Goal: Task Accomplishment & Management: Use online tool/utility

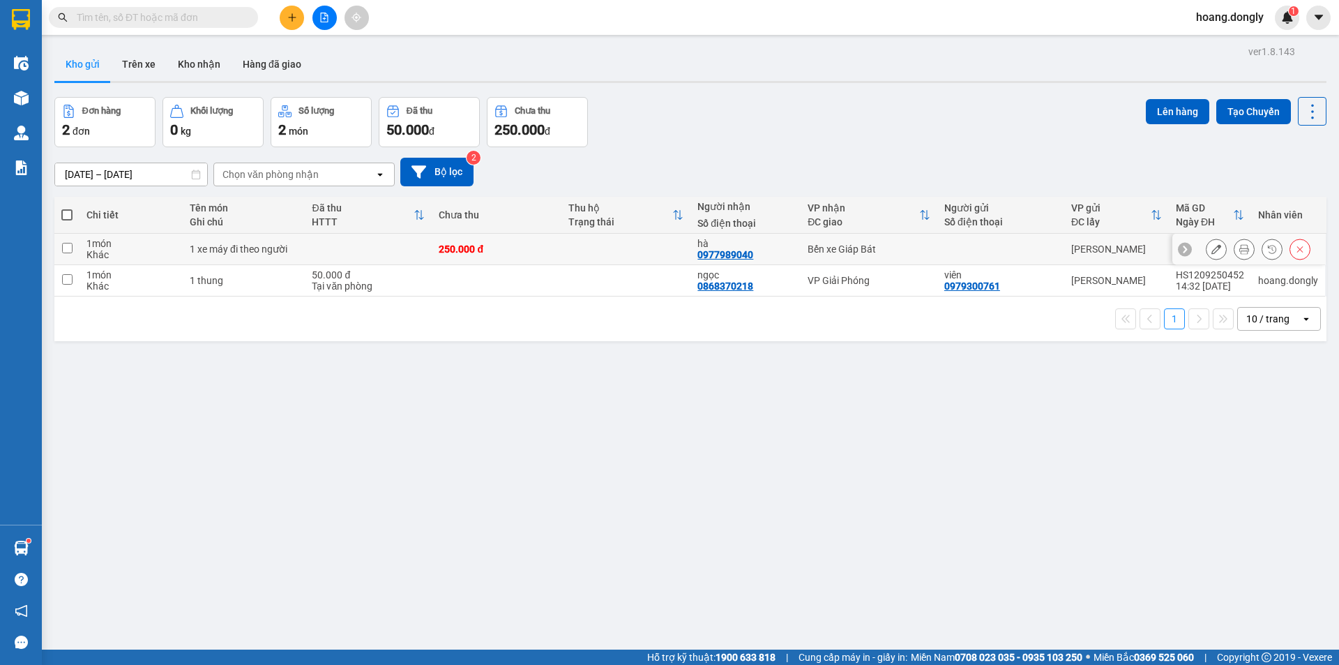
click at [262, 248] on div "1 xe máy đi theo người" at bounding box center [244, 248] width 108 height 11
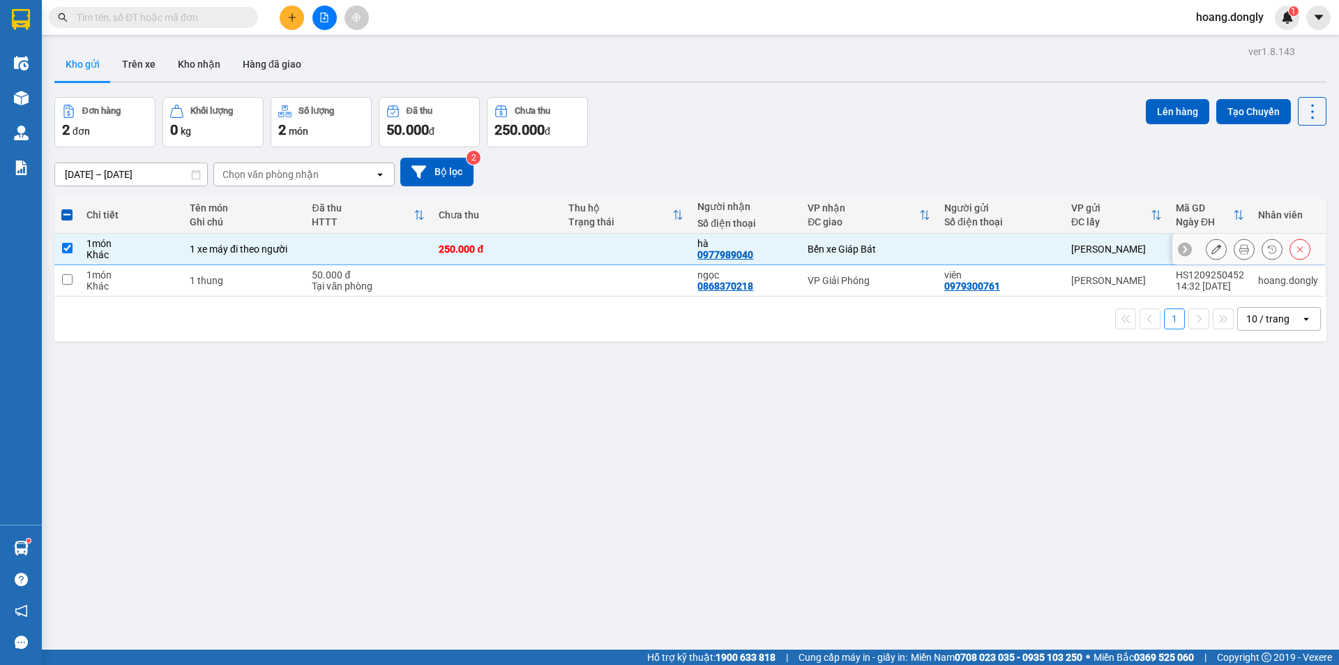
drag, startPoint x: 151, startPoint y: 245, endPoint x: 304, endPoint y: 242, distance: 152.8
click at [152, 245] on div "1 món" at bounding box center [130, 243] width 89 height 11
checkbox input "false"
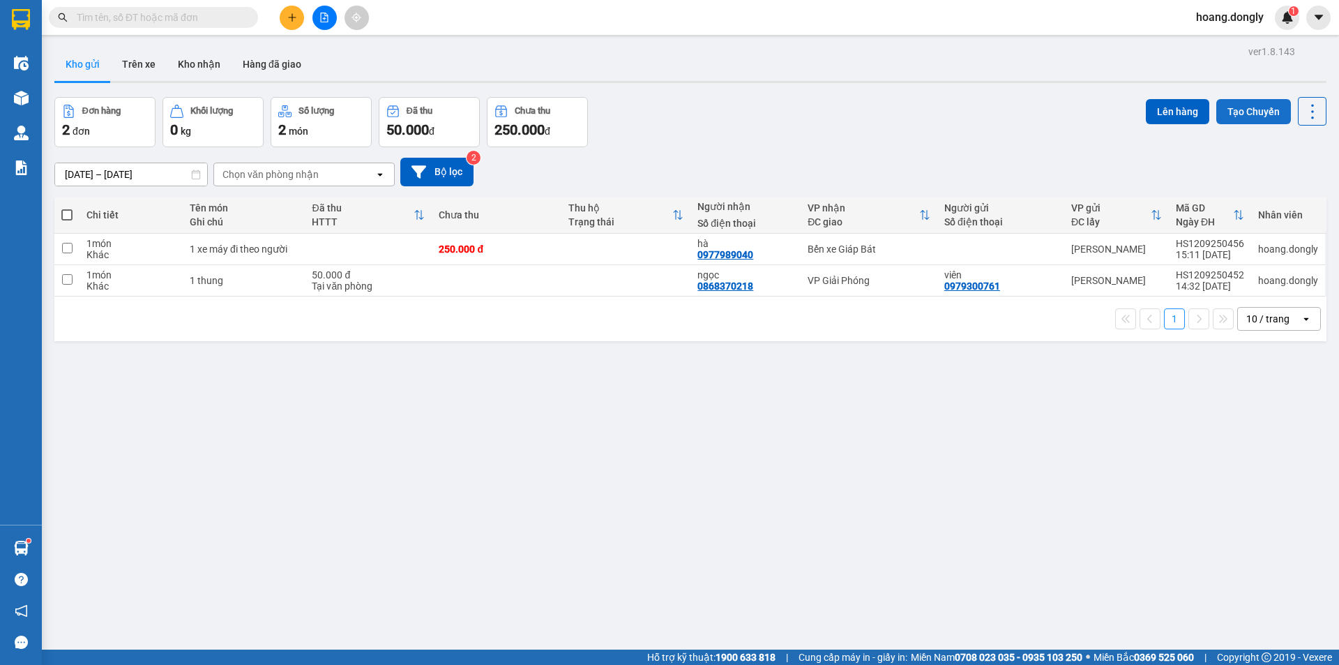
click at [1240, 105] on button "Tạo Chuyến" at bounding box center [1253, 111] width 75 height 25
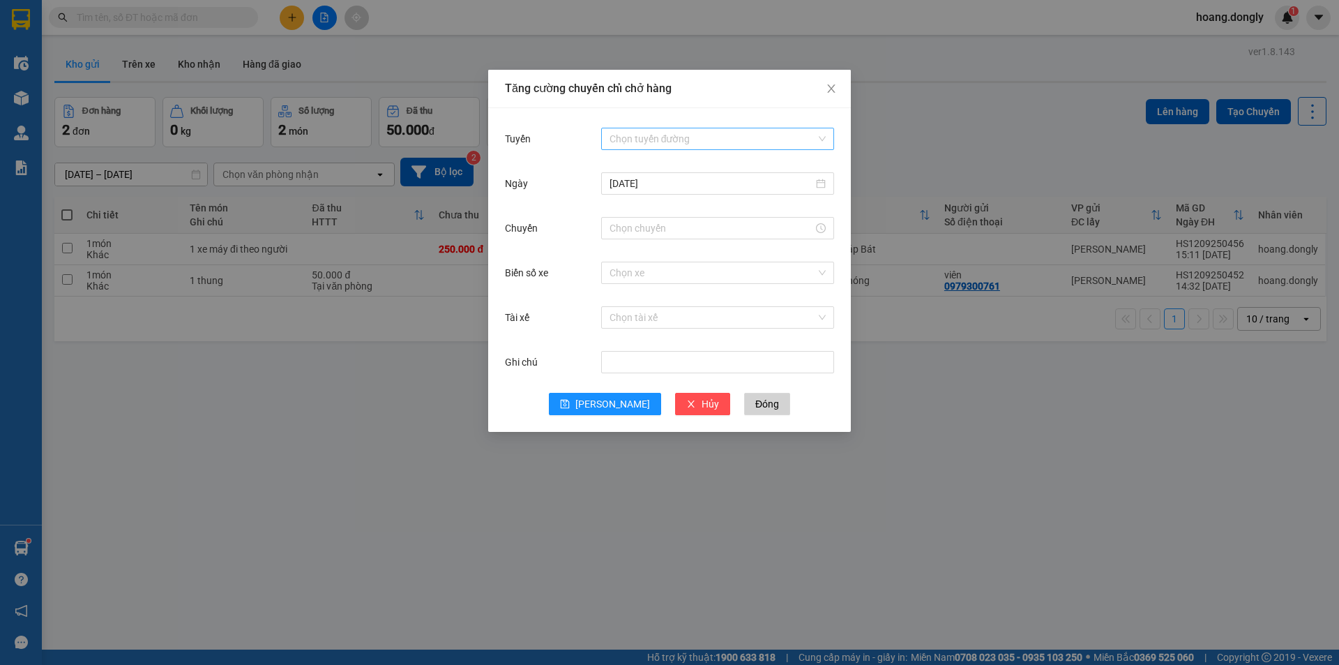
click at [829, 137] on div "Chọn tuyến đường" at bounding box center [717, 139] width 233 height 22
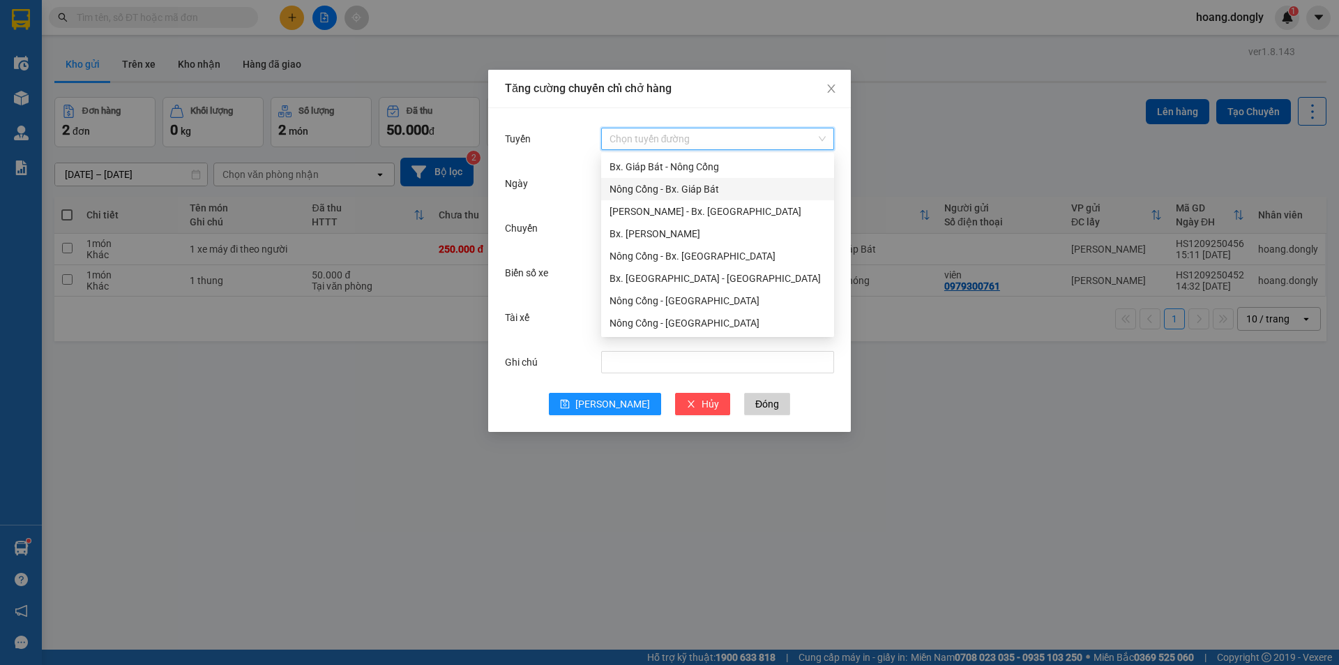
click at [713, 185] on div "Nông Cống - Bx. Giáp Bát" at bounding box center [718, 188] width 216 height 15
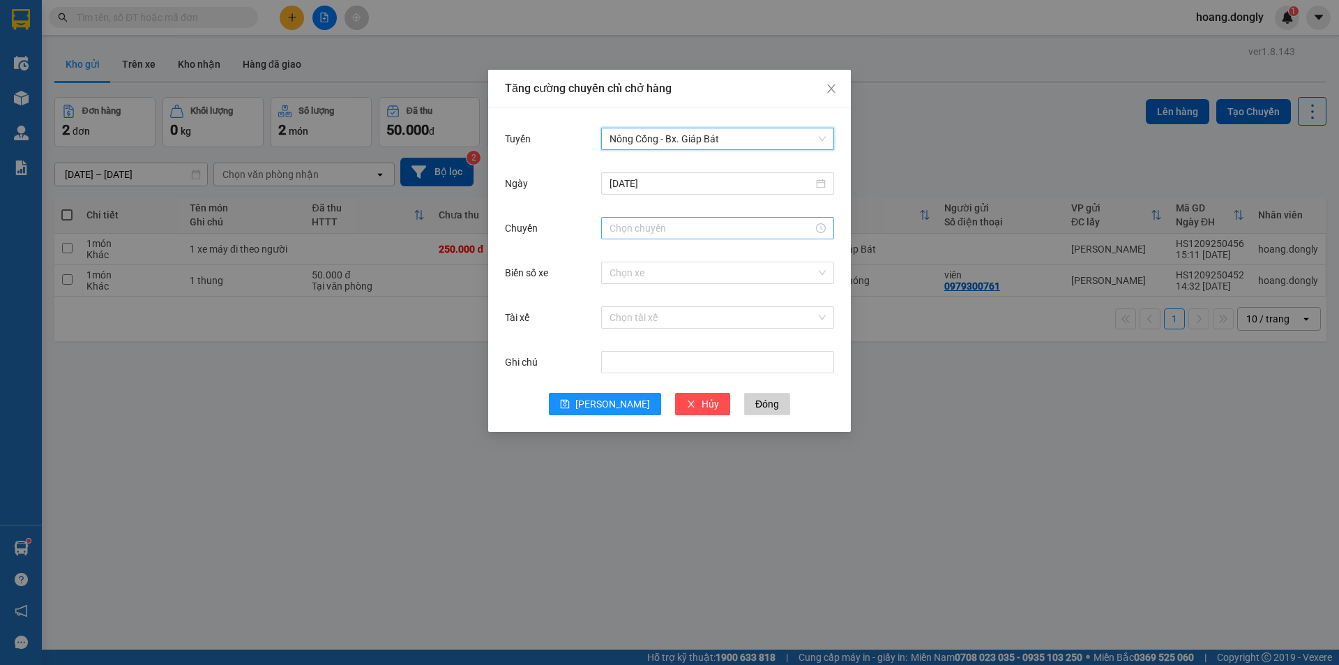
click at [683, 231] on input "Chuyến" at bounding box center [712, 227] width 204 height 15
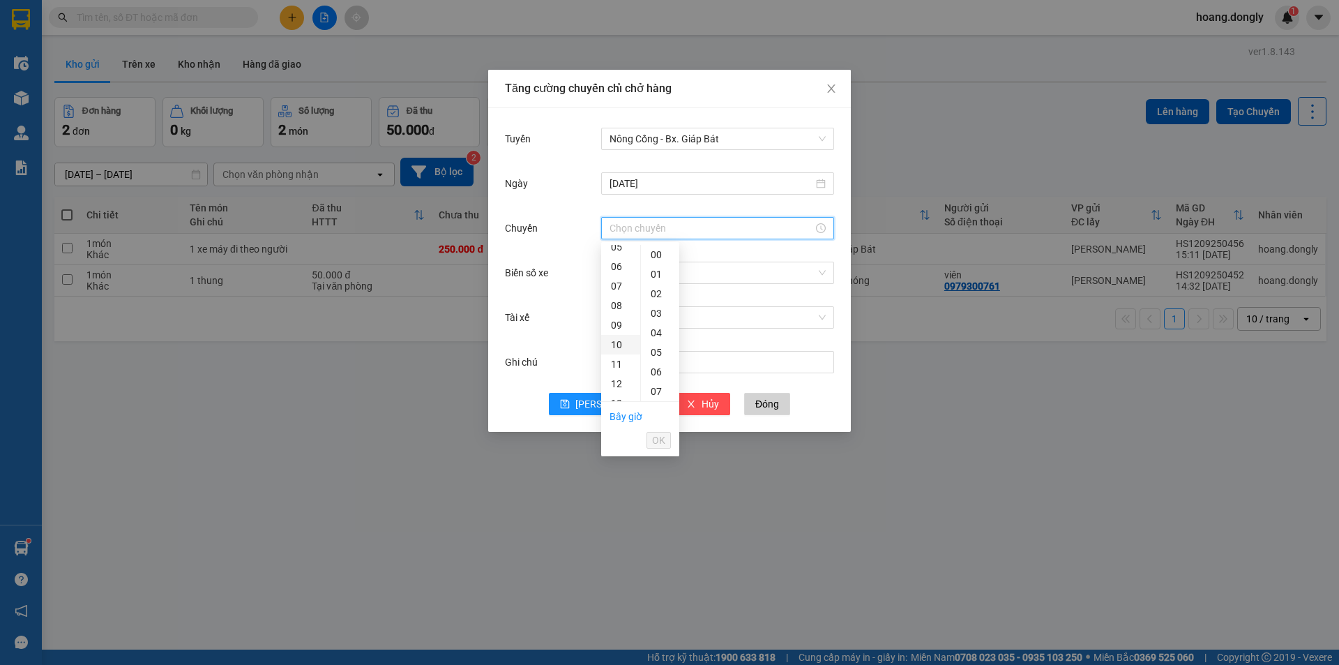
scroll to position [209, 0]
click at [617, 340] on div "15" at bounding box center [620, 339] width 39 height 20
click at [658, 337] on div "40" at bounding box center [660, 339] width 38 height 20
type input "15:40"
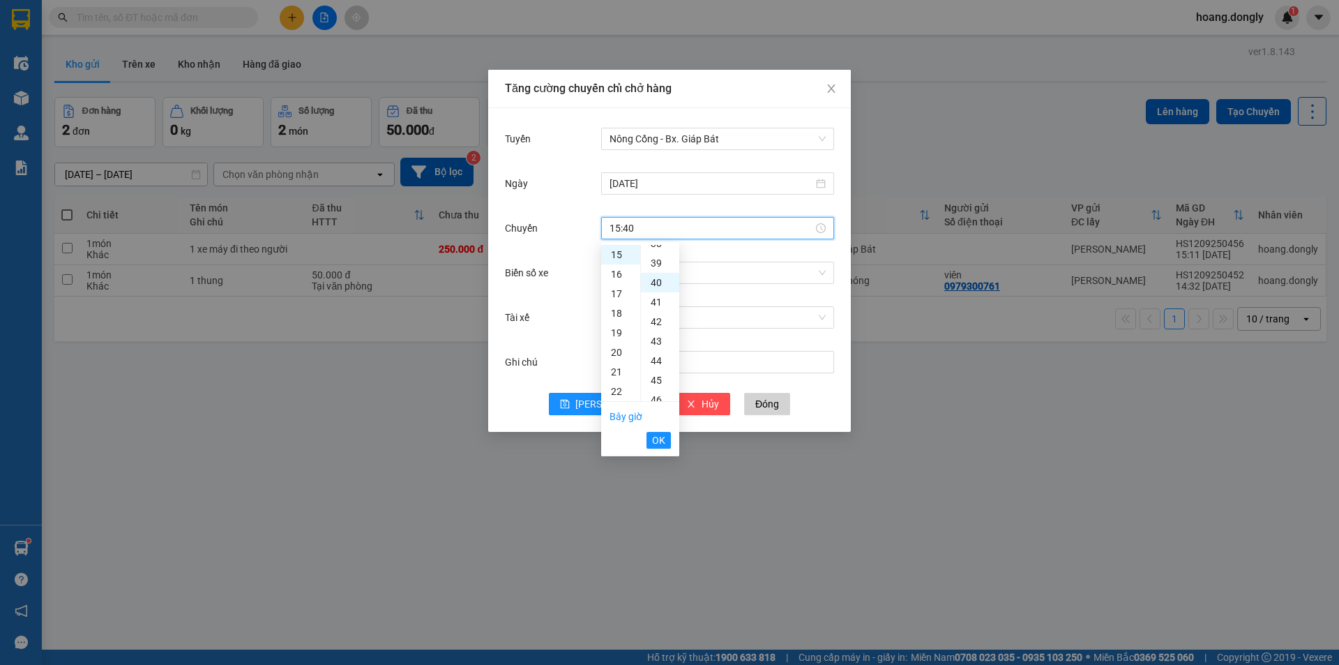
scroll to position [781, 0]
click at [666, 443] on button "OK" at bounding box center [659, 440] width 24 height 17
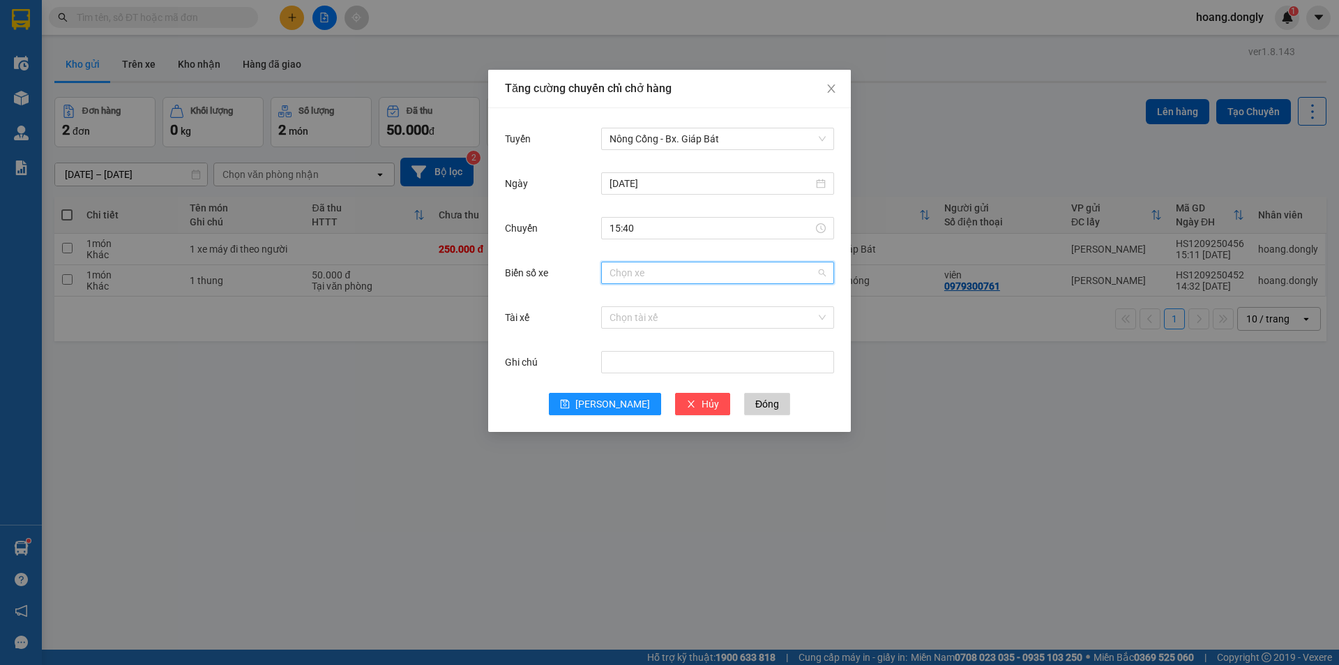
click at [658, 264] on input "Biển số xe" at bounding box center [713, 272] width 206 height 21
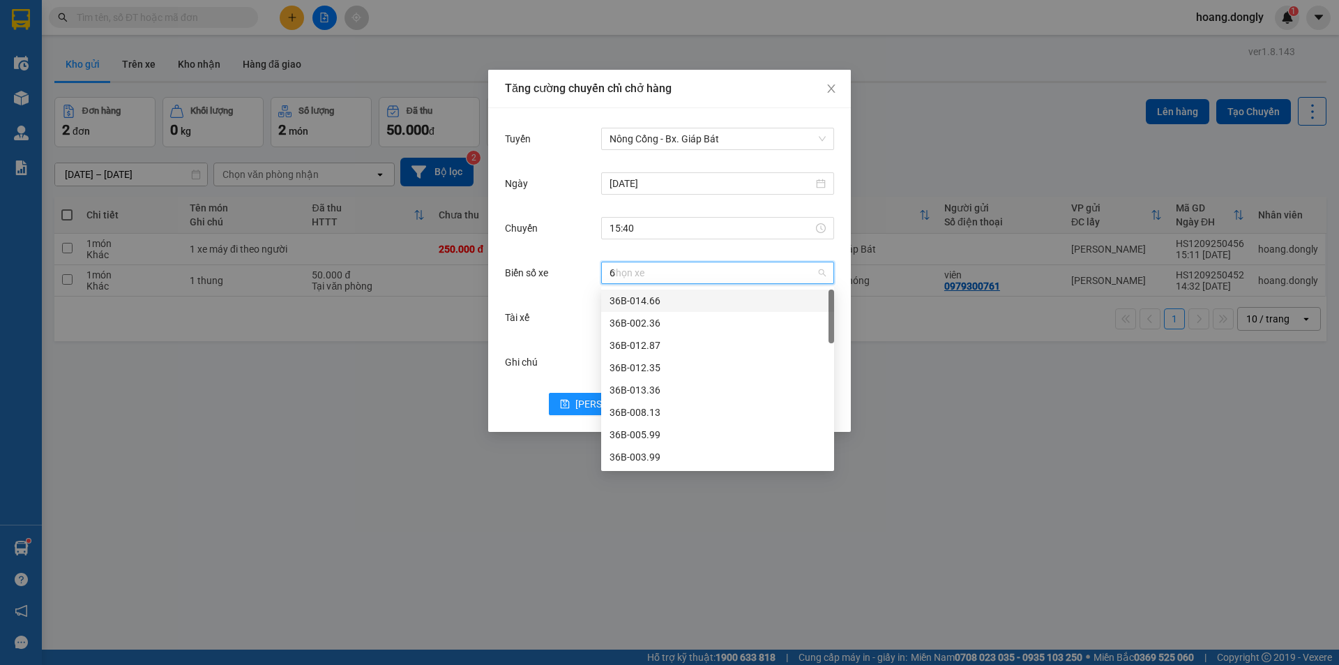
type input "63"
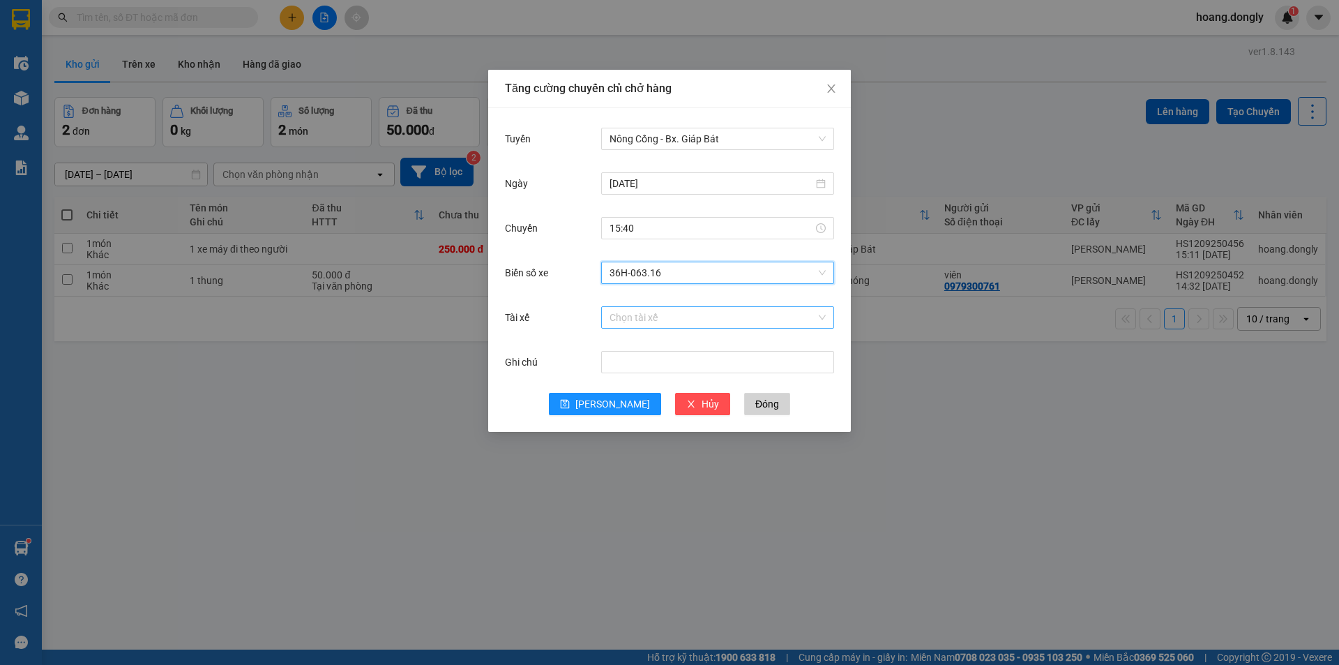
click at [644, 321] on input "Tài xế" at bounding box center [713, 317] width 206 height 21
click at [641, 313] on input "Tài xế" at bounding box center [713, 317] width 206 height 21
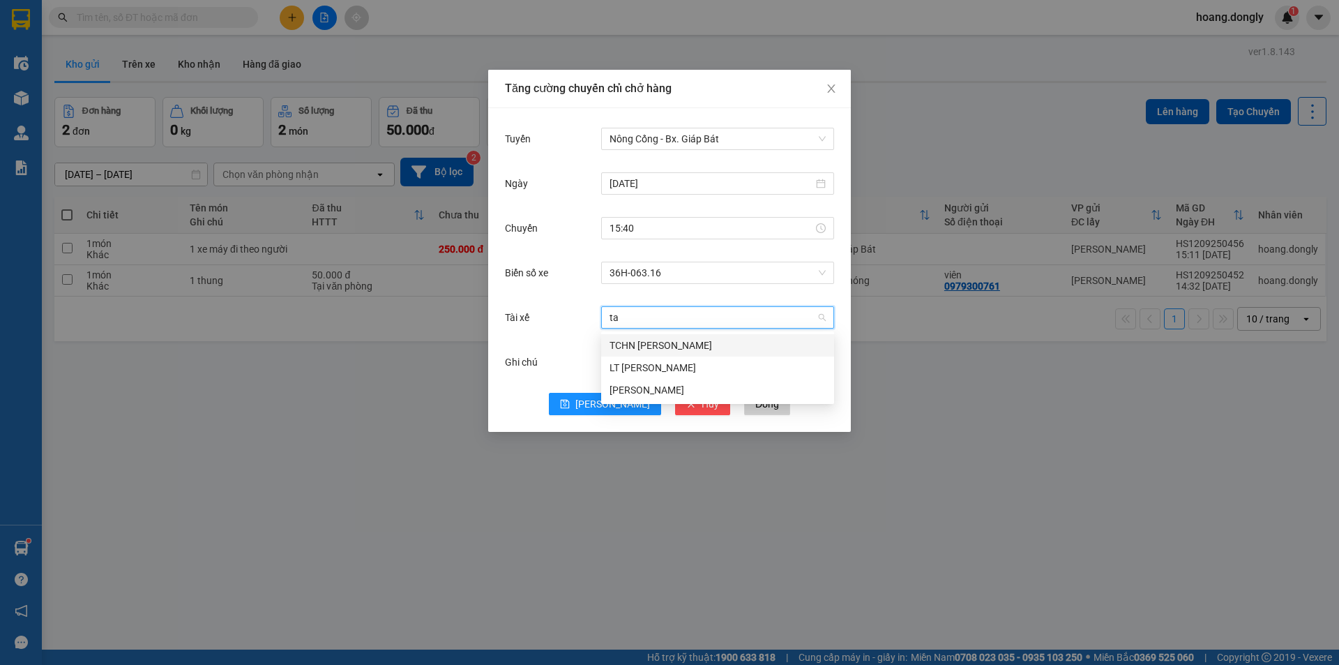
type input "tai"
click at [649, 342] on div "[PERSON_NAME]" at bounding box center [718, 345] width 216 height 15
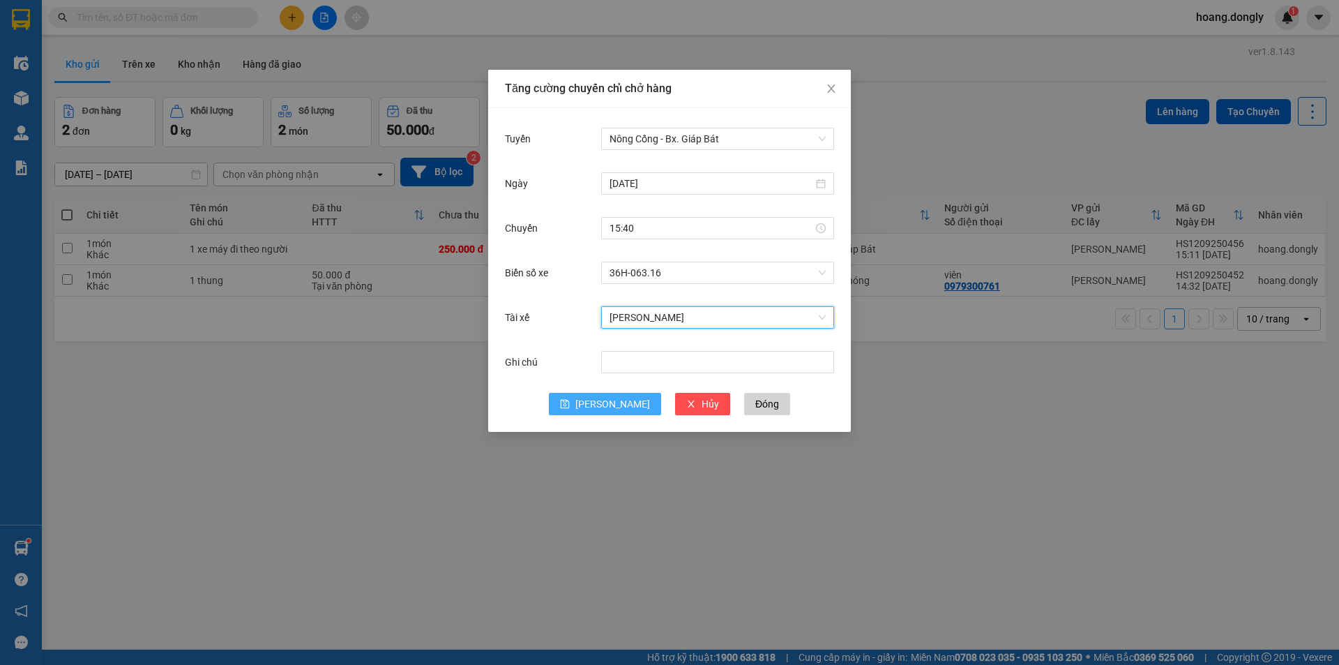
click at [608, 406] on span "[PERSON_NAME]" at bounding box center [612, 403] width 75 height 15
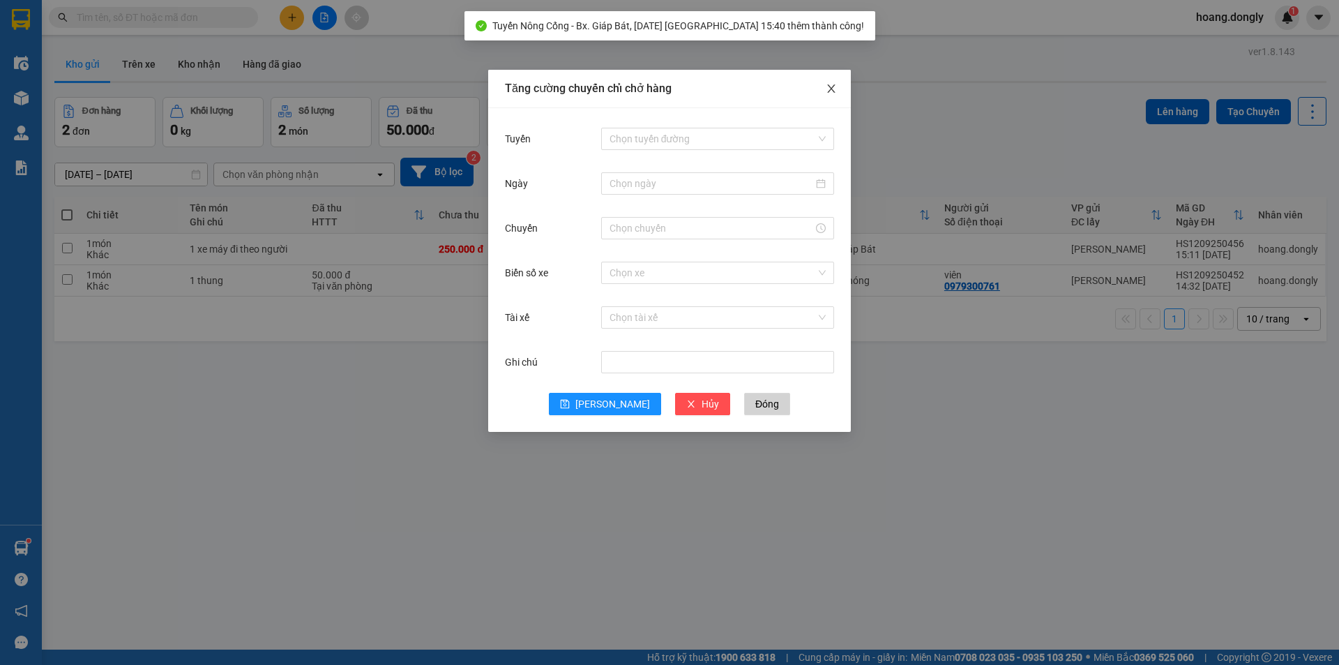
click at [827, 86] on icon "close" at bounding box center [831, 88] width 11 height 11
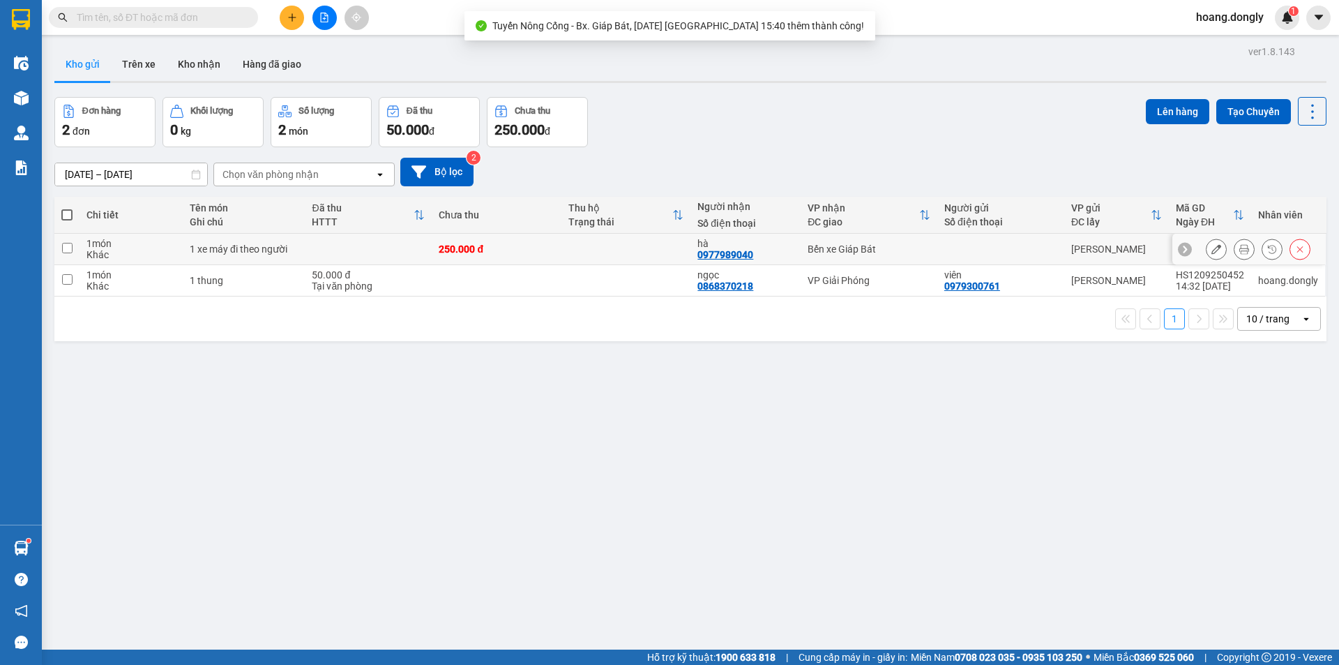
click at [378, 250] on td at bounding box center [368, 249] width 127 height 31
checkbox input "true"
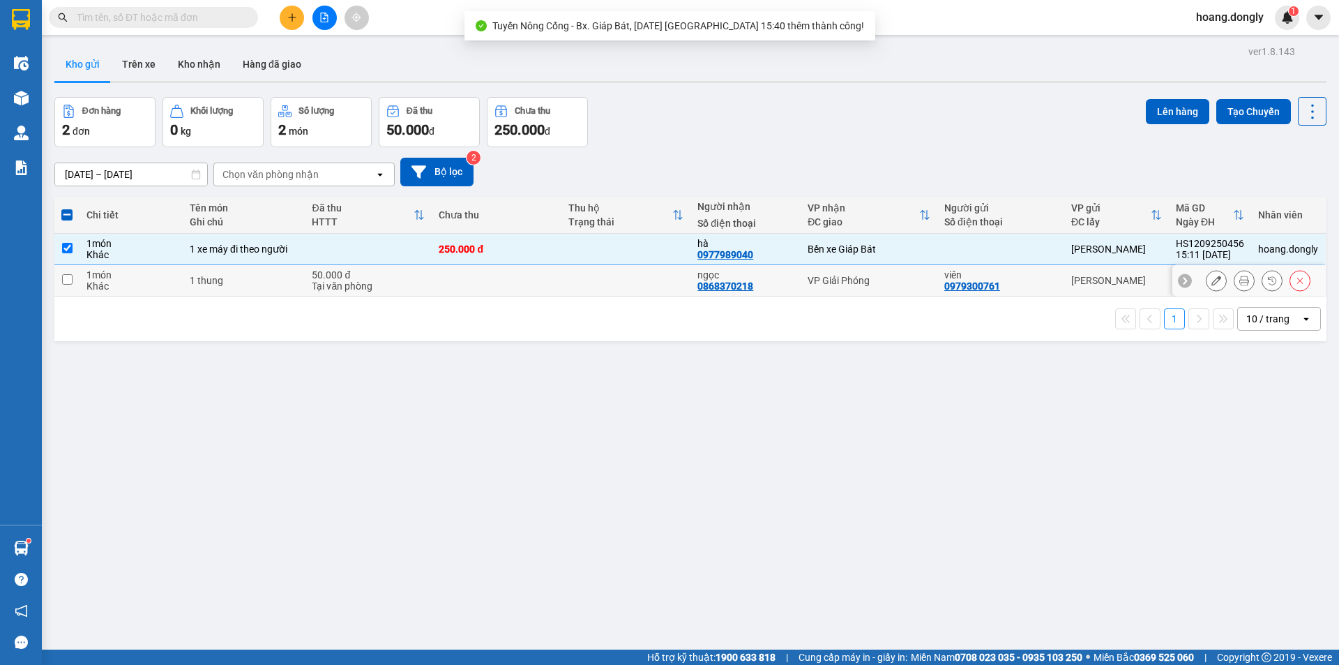
click at [351, 288] on div "Tại văn phòng" at bounding box center [368, 285] width 113 height 11
checkbox input "true"
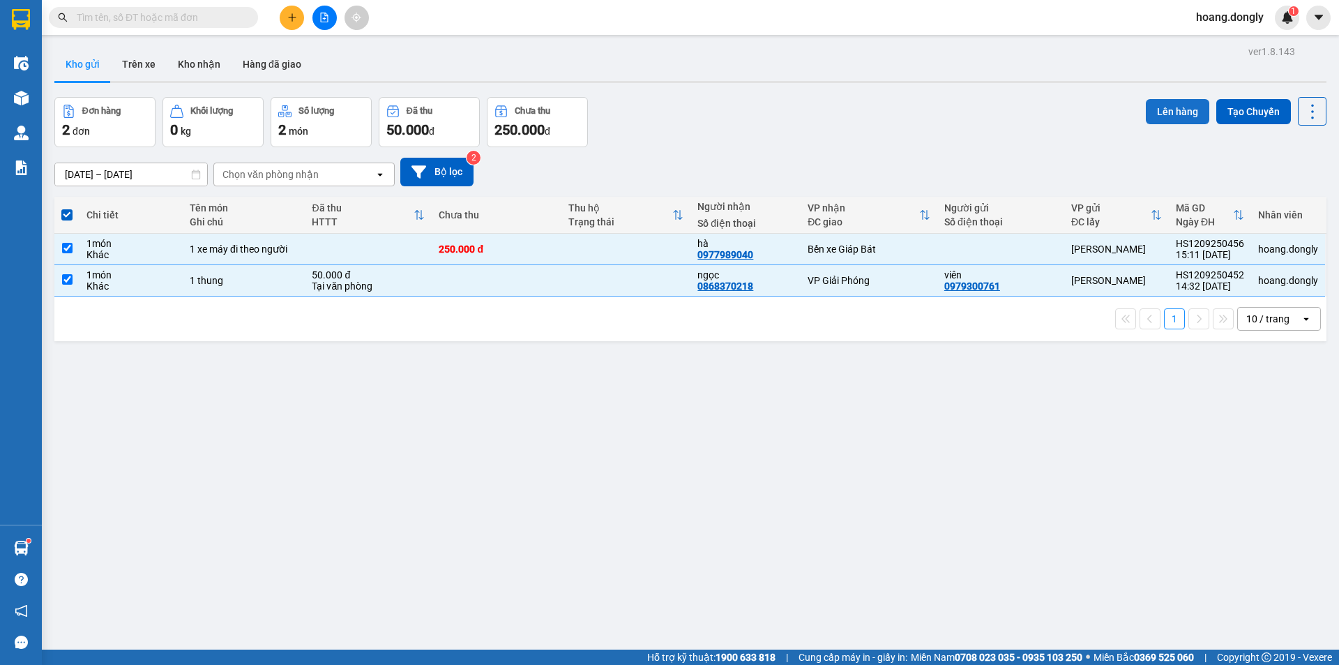
click at [1167, 110] on button "Lên hàng" at bounding box center [1177, 111] width 63 height 25
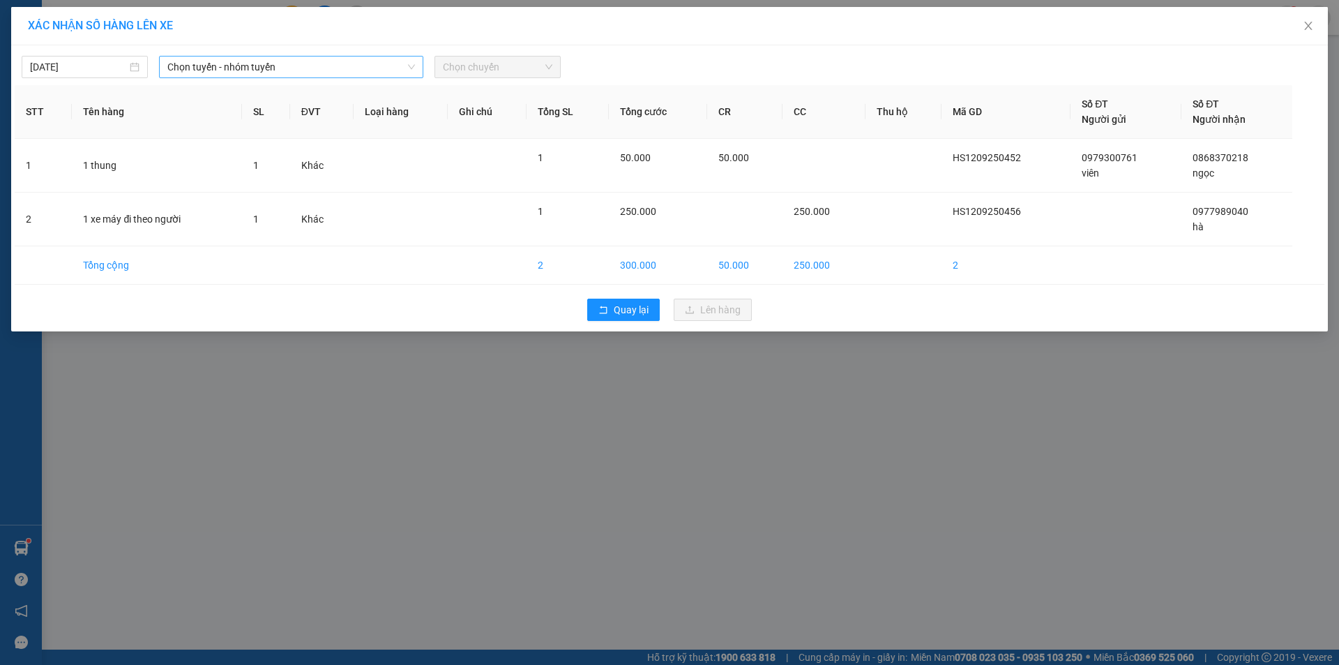
click at [358, 61] on span "Chọn tuyến - nhóm tuyến" at bounding box center [291, 66] width 248 height 21
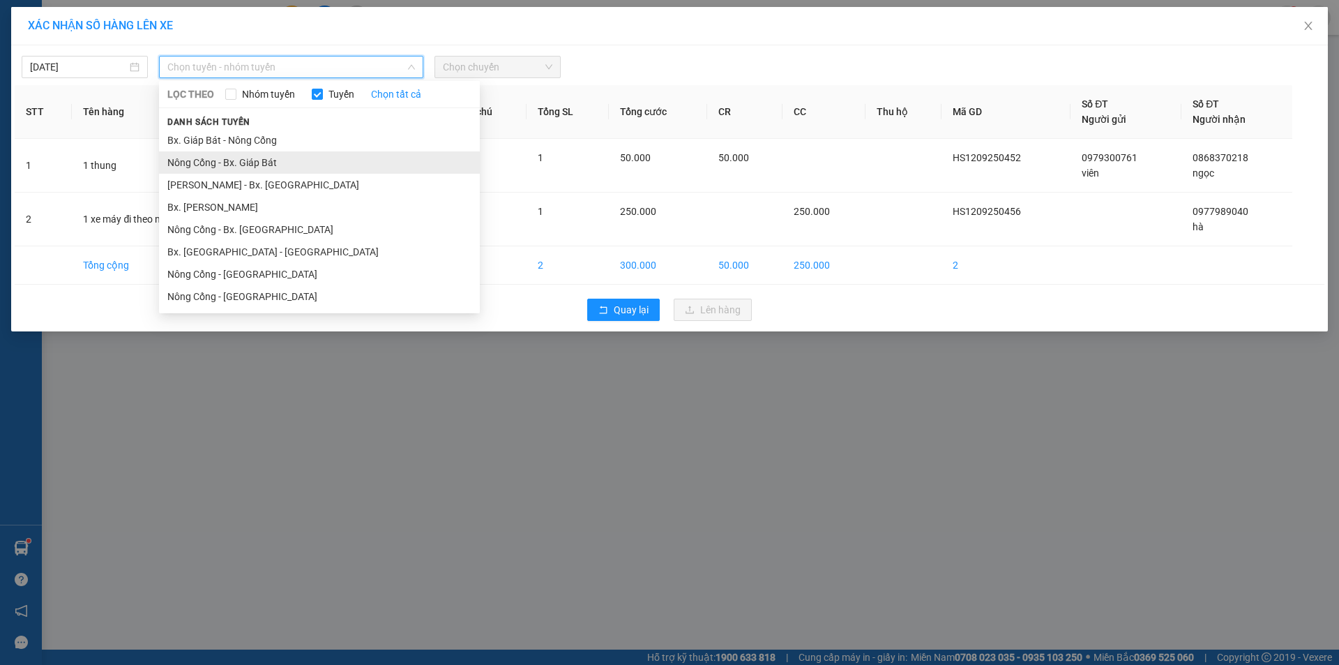
click at [254, 158] on li "Nông Cống - Bx. Giáp Bát" at bounding box center [319, 162] width 321 height 22
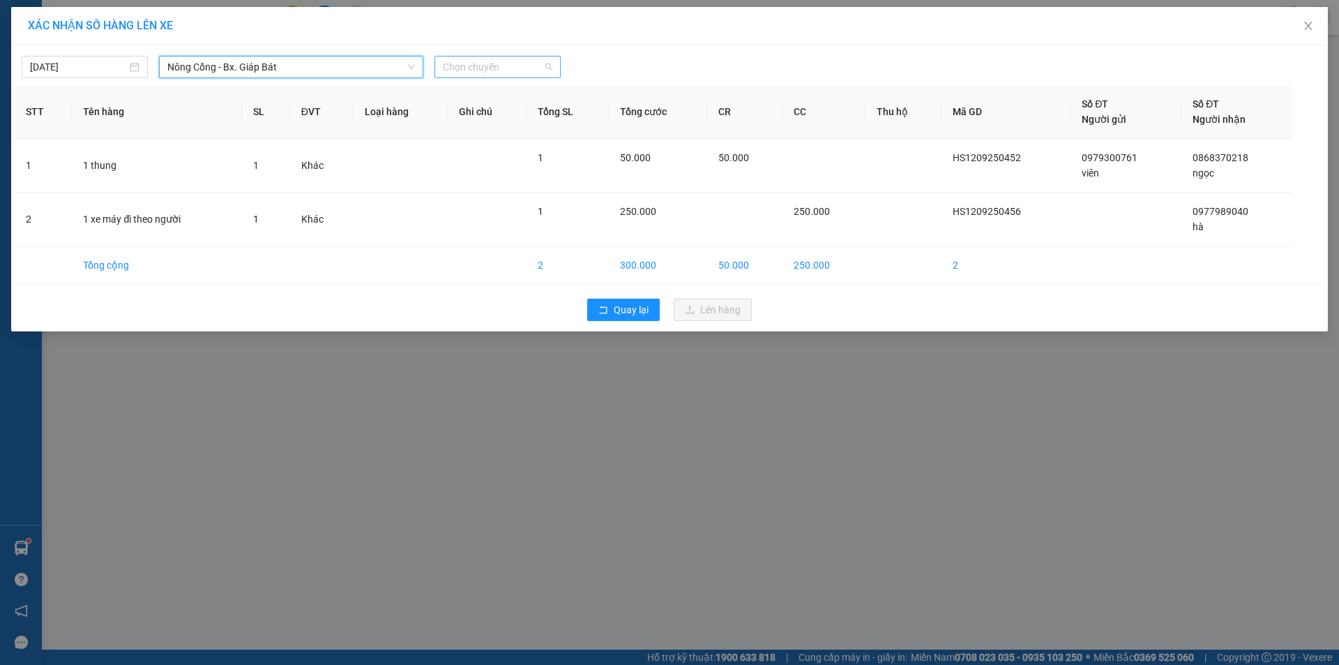
click at [513, 68] on span "Chọn chuyến" at bounding box center [498, 66] width 110 height 21
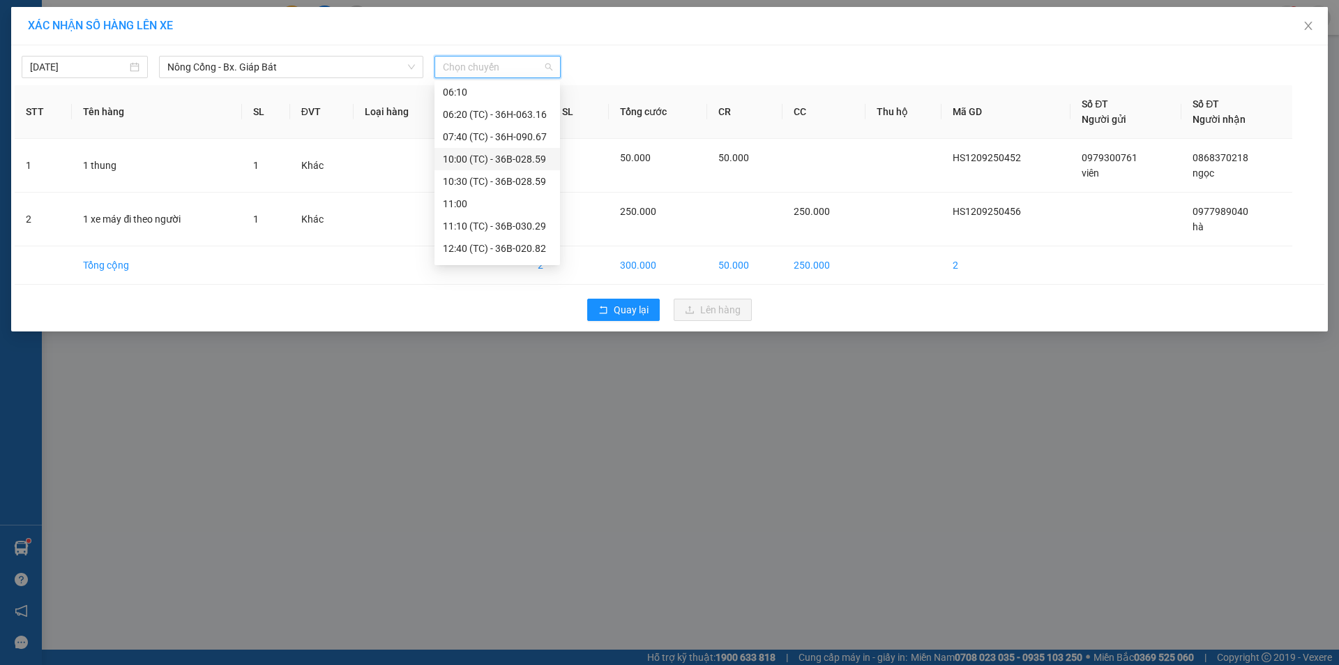
scroll to position [67, 0]
click at [487, 252] on div "15:40 (TC) - 36H-063.16" at bounding box center [497, 250] width 109 height 15
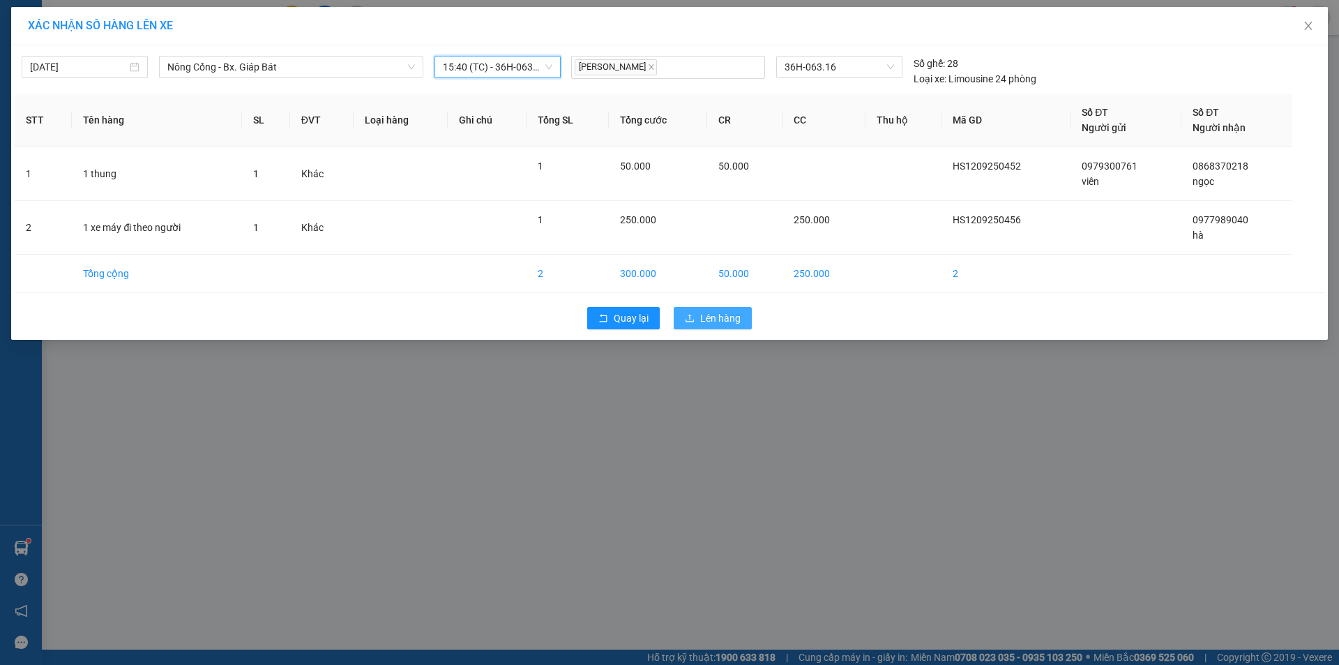
click at [716, 319] on span "Lên hàng" at bounding box center [720, 317] width 40 height 15
